Goal: Use online tool/utility: Utilize a website feature to perform a specific function

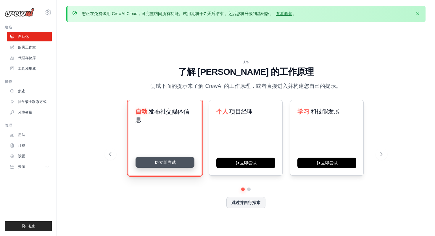
click at [170, 159] on button "立即尝试" at bounding box center [165, 162] width 59 height 11
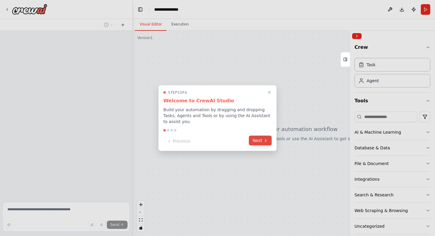
click at [252, 145] on button "Next" at bounding box center [260, 141] width 23 height 10
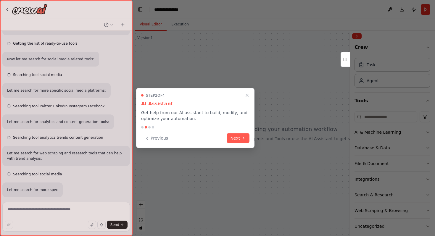
scroll to position [83, 0]
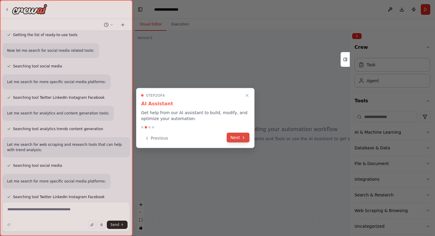
click at [241, 135] on icon at bounding box center [243, 137] width 5 height 5
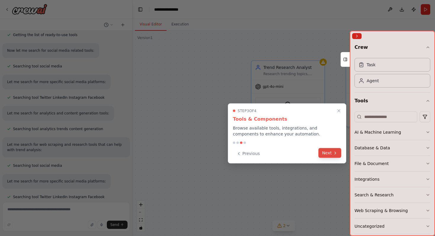
click at [330, 150] on button "Next" at bounding box center [329, 153] width 23 height 10
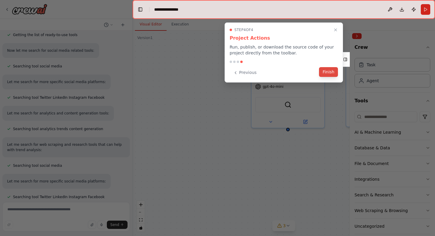
click at [328, 71] on button "Finish" at bounding box center [328, 72] width 19 height 10
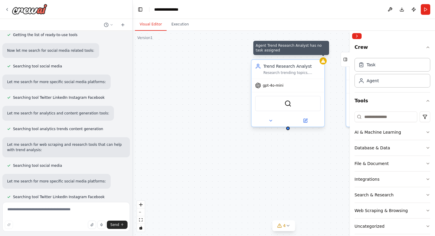
click at [322, 63] on icon at bounding box center [323, 61] width 5 height 5
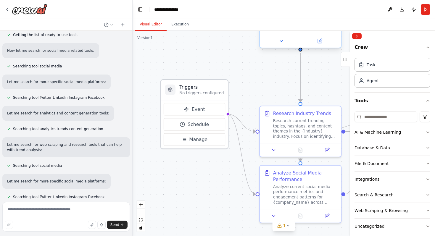
click at [226, 114] on div at bounding box center [227, 113] width 3 height 3
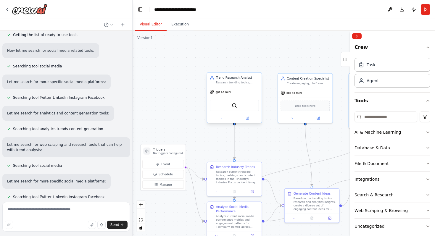
drag, startPoint x: 257, startPoint y: 68, endPoint x: 200, endPoint y: 131, distance: 85.0
click at [200, 131] on div ".deletable-edge-delete-btn { width: 20px; height: 20px; border: 0px solid #ffff…" at bounding box center [284, 133] width 302 height 205
click at [240, 104] on div "SerperDevTool" at bounding box center [234, 106] width 49 height 12
click at [239, 107] on div "SerperDevTool" at bounding box center [234, 106] width 49 height 12
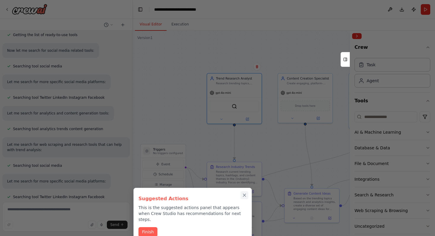
click at [242, 196] on icon "Close walkthrough" at bounding box center [244, 195] width 5 height 5
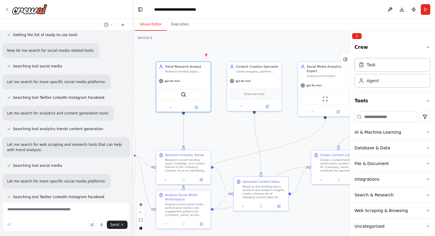
drag, startPoint x: 273, startPoint y: 156, endPoint x: 217, endPoint y: 144, distance: 58.0
click at [217, 144] on div ".deletable-edge-delete-btn { width: 20px; height: 20px; border: 0px solid #ffff…" at bounding box center [284, 133] width 302 height 205
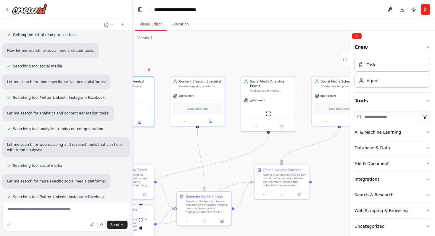
drag, startPoint x: 277, startPoint y: 136, endPoint x: 223, endPoint y: 151, distance: 55.9
click at [223, 151] on div ".deletable-edge-delete-btn { width: 20px; height: 20px; border: 0px solid #ffff…" at bounding box center [284, 133] width 302 height 205
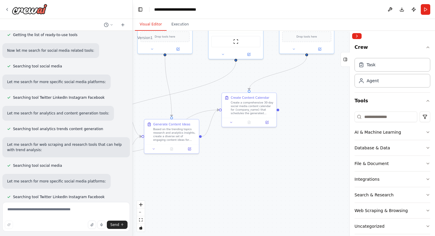
drag, startPoint x: 297, startPoint y: 141, endPoint x: 267, endPoint y: 69, distance: 78.3
click at [267, 69] on div ".deletable-edge-delete-btn { width: 20px; height: 20px; border: 0px solid #ffff…" at bounding box center [284, 133] width 302 height 205
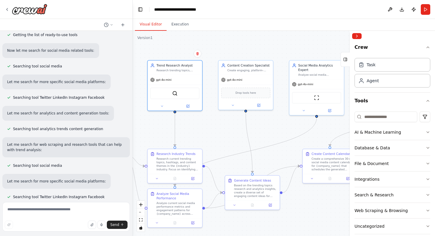
drag, startPoint x: 248, startPoint y: 146, endPoint x: 329, endPoint y: 202, distance: 98.4
click at [329, 202] on div ".deletable-edge-delete-btn { width: 20px; height: 20px; border: 0px solid #ffff…" at bounding box center [284, 133] width 302 height 205
click at [178, 23] on button "Execution" at bounding box center [180, 24] width 27 height 12
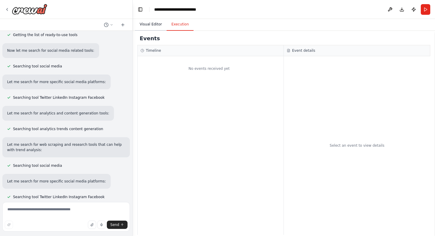
click at [151, 23] on button "Visual Editor" at bounding box center [151, 24] width 32 height 12
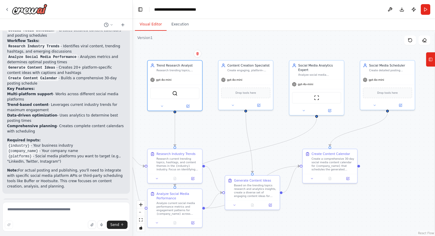
scroll to position [627, 0]
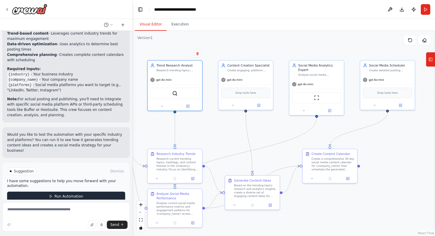
click at [62, 192] on button "Run Automation" at bounding box center [66, 196] width 118 height 9
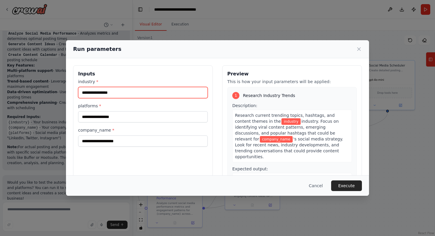
click at [97, 93] on input "industry *" at bounding box center [143, 92] width 130 height 11
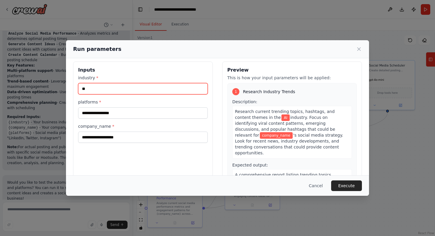
type input "**"
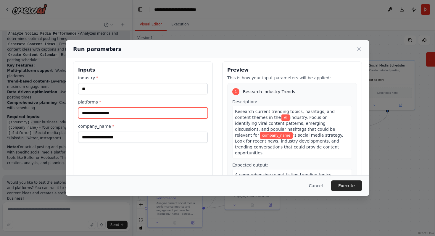
click at [90, 110] on input "platforms *" at bounding box center [143, 112] width 130 height 11
type input "*******"
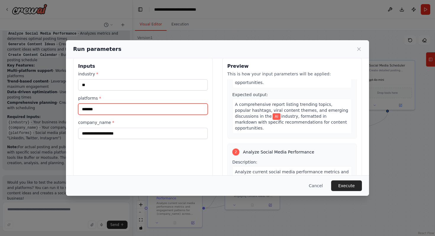
scroll to position [14, 0]
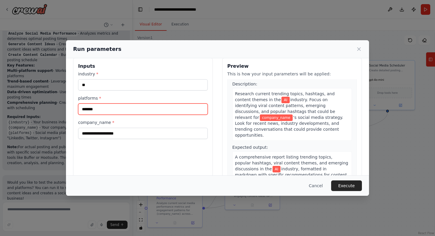
drag, startPoint x: 107, startPoint y: 110, endPoint x: 72, endPoint y: 109, distance: 35.8
click at [72, 109] on div "Inputs industry * ** platforms * ******* company_name * Preview This is how you…" at bounding box center [217, 128] width 303 height 154
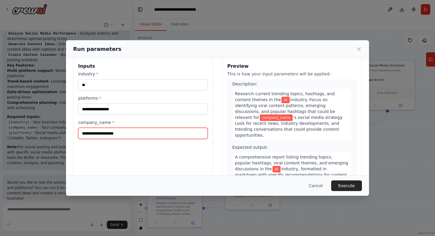
click at [96, 132] on input "company_name *" at bounding box center [143, 133] width 130 height 11
paste input "*******"
type input "*******"
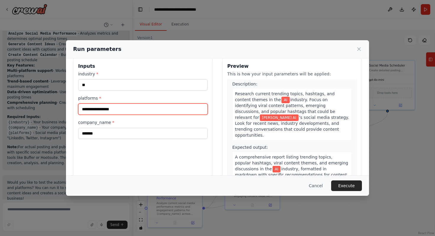
click at [104, 107] on input "platforms *" at bounding box center [143, 109] width 130 height 11
type input "*"
type input "******"
click at [173, 164] on div "Inputs industry * ** platforms * ****** company_name * *******" at bounding box center [143, 128] width 140 height 140
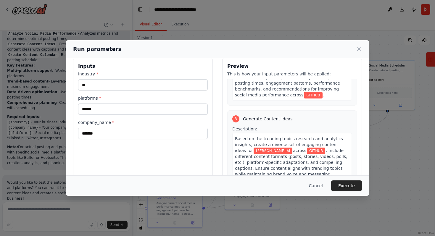
scroll to position [226, 0]
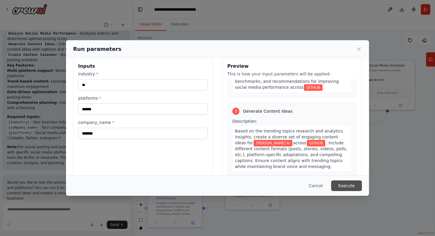
click at [351, 190] on button "Execute" at bounding box center [346, 185] width 31 height 11
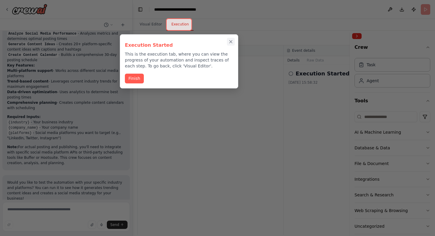
click at [230, 39] on icon "Close walkthrough" at bounding box center [230, 41] width 5 height 5
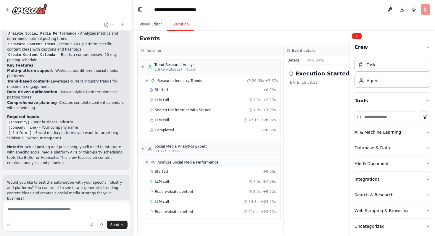
scroll to position [1, 0]
click at [311, 135] on div "Execution Started 2025/10/14 15:58:32" at bounding box center [357, 150] width 146 height 170
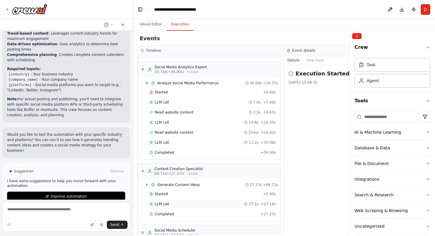
scroll to position [134, 0]
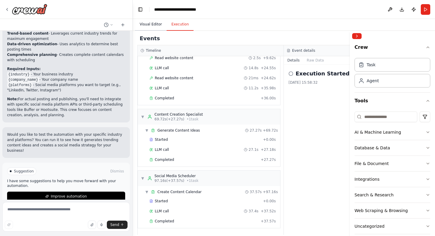
click at [140, 22] on button "Visual Editor" at bounding box center [151, 24] width 32 height 12
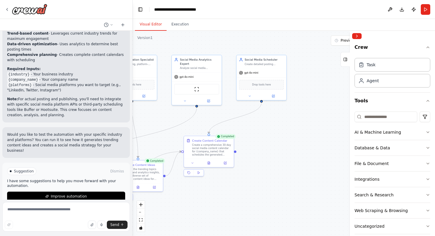
drag, startPoint x: 220, startPoint y: 132, endPoint x: 84, endPoint y: 119, distance: 136.1
click at [79, 116] on div "Create a crew that schedules and publishes social media content across multiple…" at bounding box center [217, 118] width 435 height 236
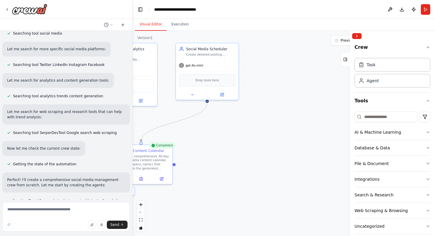
scroll to position [0, 0]
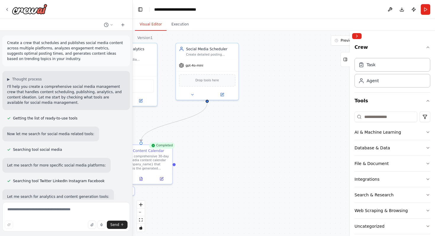
click at [309, 20] on div "Visual Editor Execution" at bounding box center [284, 25] width 302 height 12
